Goal: Information Seeking & Learning: Learn about a topic

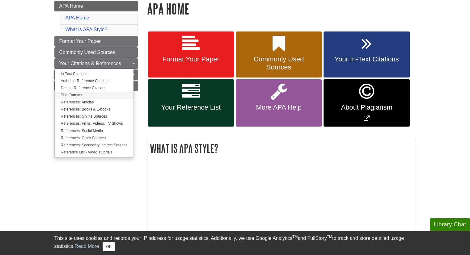
scroll to position [93, 0]
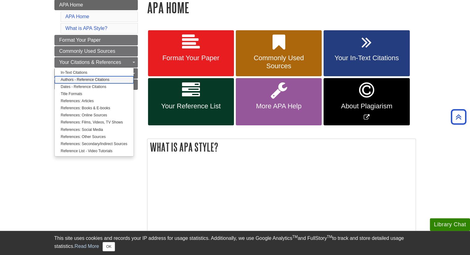
click at [83, 79] on link "Authors - Reference Citations" at bounding box center [94, 79] width 79 height 7
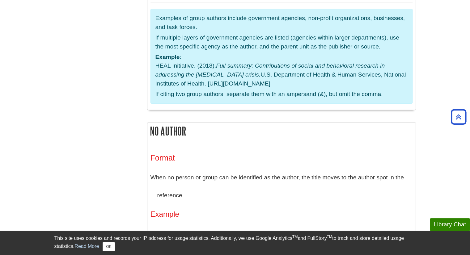
scroll to position [1578, 0]
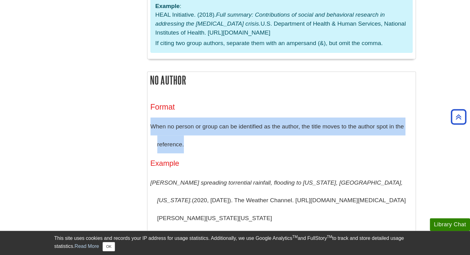
drag, startPoint x: 150, startPoint y: 33, endPoint x: 188, endPoint y: 52, distance: 42.1
click at [188, 118] on p "When no person or group can be identified as the author, the title moves to the…" at bounding box center [282, 136] width 262 height 36
copy p "When no person or group can be identified as the author, the title moves to the…"
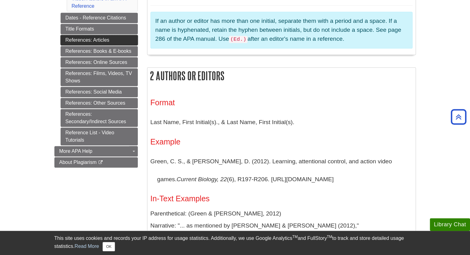
scroll to position [309, 0]
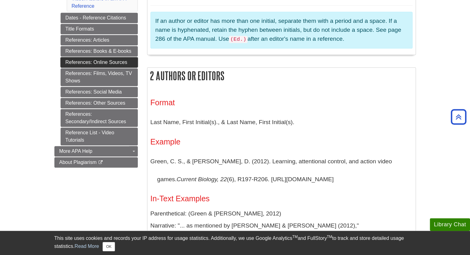
click at [108, 60] on link "References: Online Sources" at bounding box center [99, 62] width 77 height 11
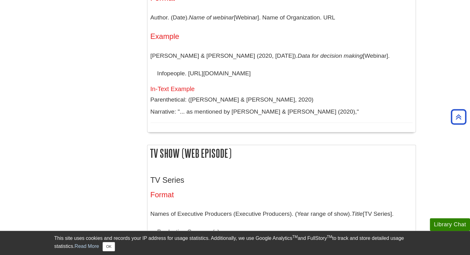
scroll to position [4794, 0]
